Goal: Information Seeking & Learning: Learn about a topic

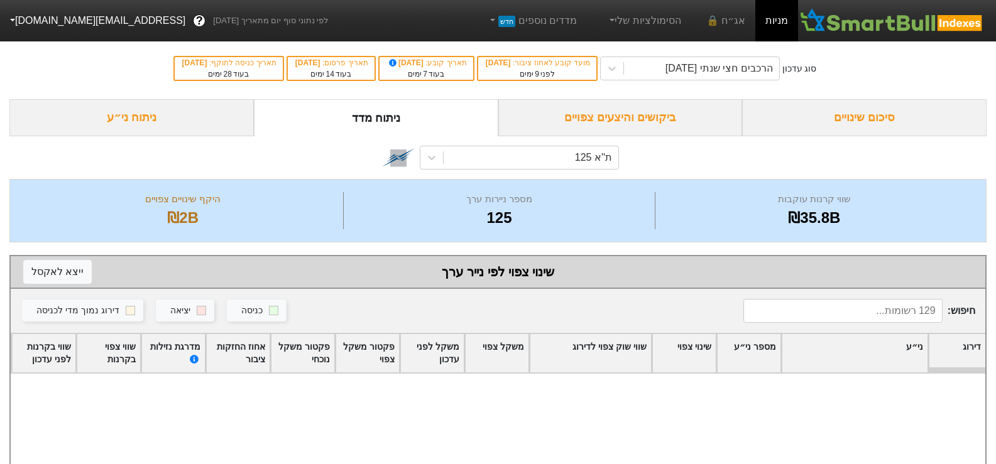
scroll to position [942, 0]
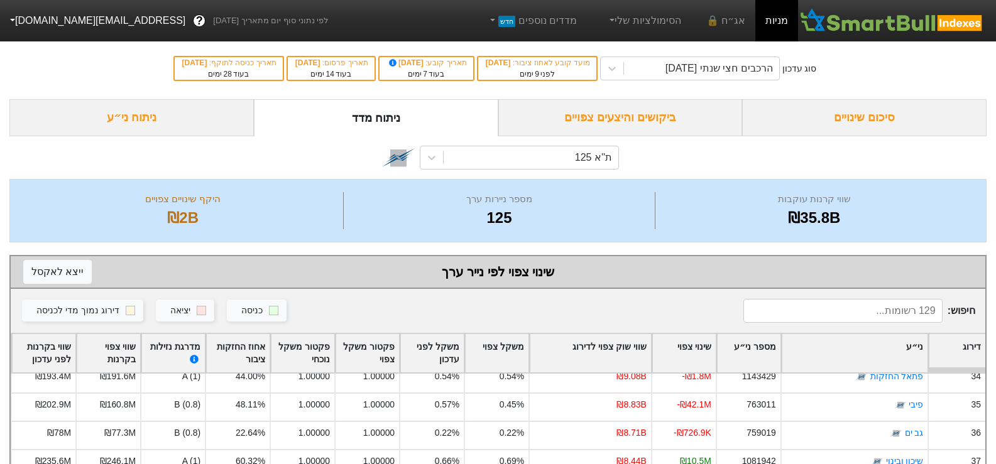
click at [882, 119] on div "סיכום שינויים" at bounding box center [864, 117] width 244 height 37
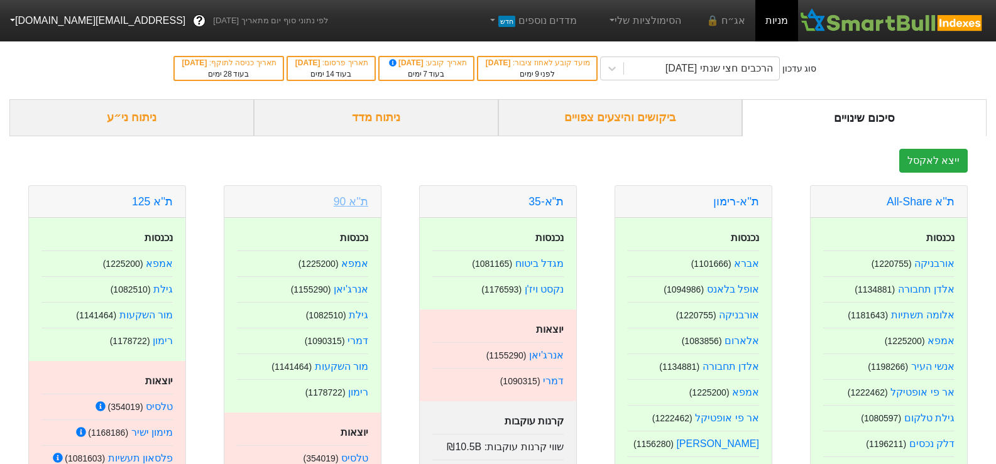
click at [359, 197] on link "ת''א 90" at bounding box center [351, 201] width 35 height 13
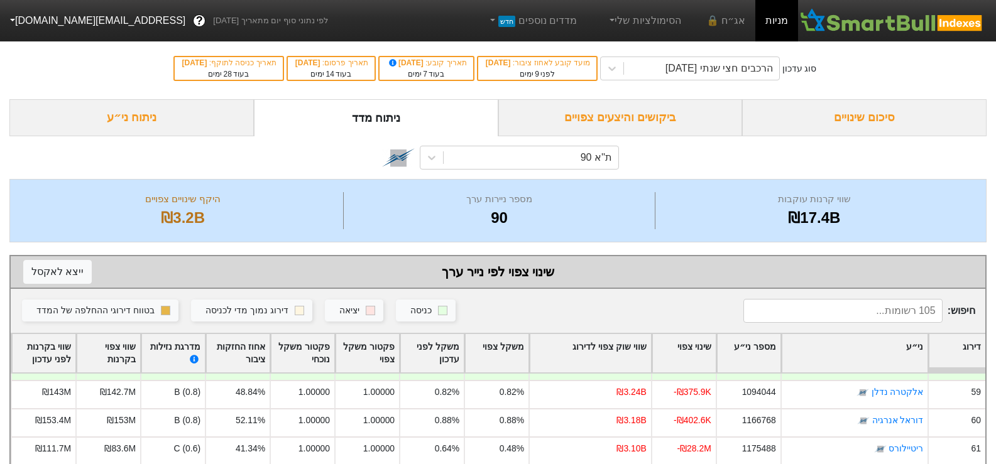
click at [870, 116] on div "סיכום שינויים" at bounding box center [864, 117] width 244 height 37
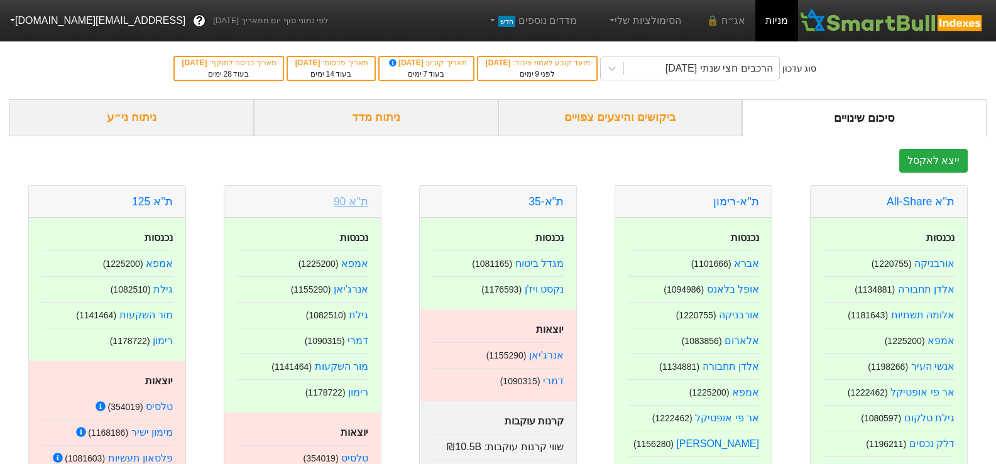
click at [347, 198] on link "ת''א 90" at bounding box center [351, 201] width 35 height 13
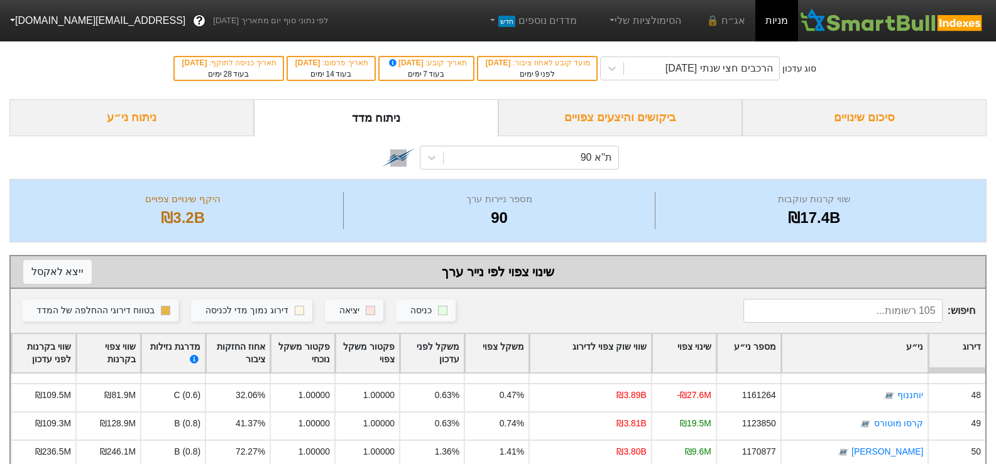
click at [883, 119] on div "סיכום שינויים" at bounding box center [864, 117] width 244 height 37
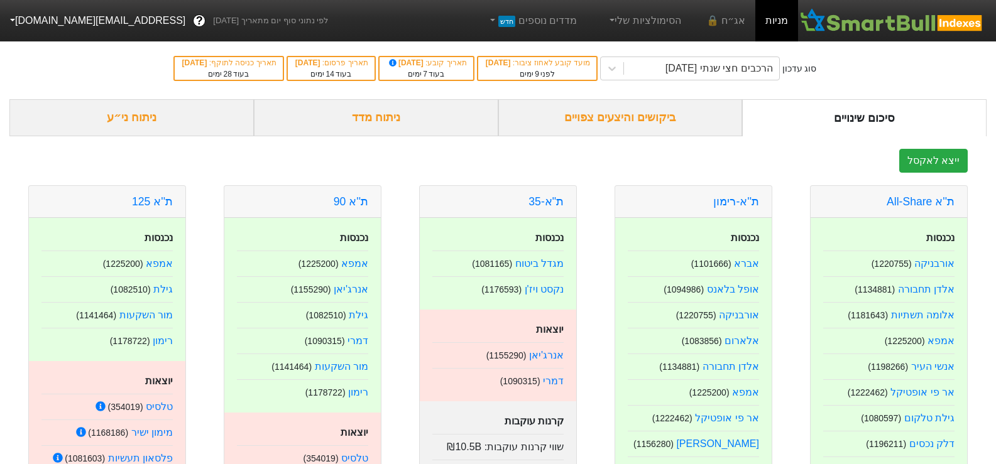
click at [655, 123] on div "ביקושים והיצעים צפויים" at bounding box center [620, 117] width 244 height 37
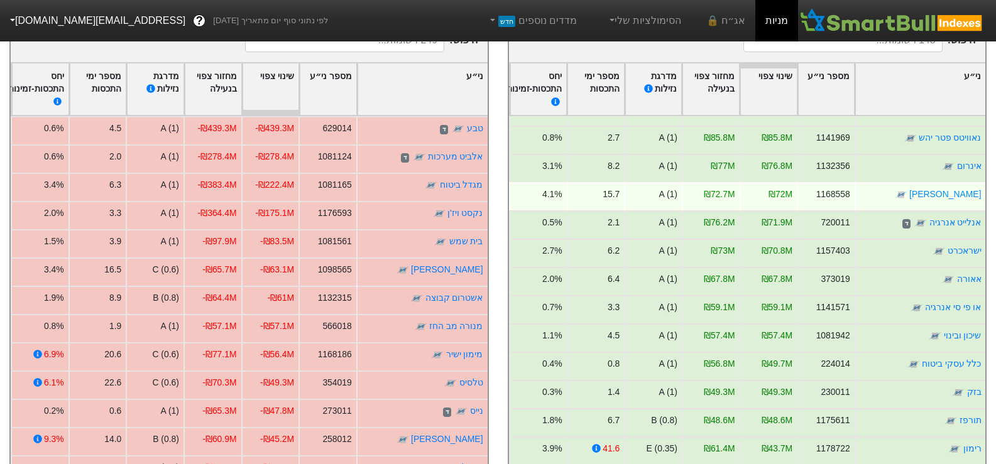
scroll to position [377, 0]
